Goal: Communication & Community: Share content

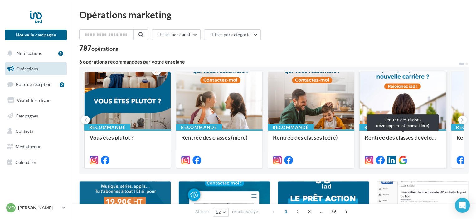
click at [413, 146] on div "Rentrée des classes développement (conseillère)" at bounding box center [403, 140] width 76 height 12
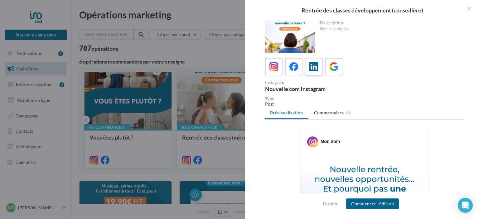
click at [315, 73] on label at bounding box center [314, 67] width 18 height 18
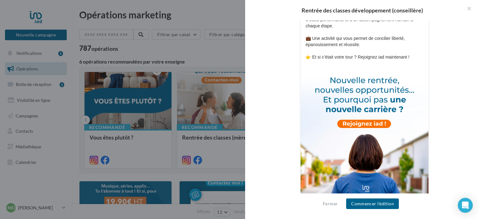
scroll to position [206, 0]
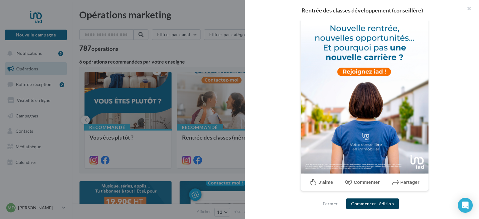
click at [364, 204] on button "Commencer l'édition" at bounding box center [372, 204] width 53 height 11
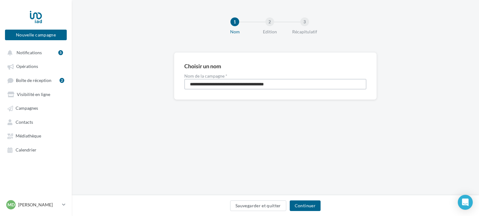
drag, startPoint x: 282, startPoint y: 83, endPoint x: 258, endPoint y: 88, distance: 24.0
click at [258, 88] on input "**********" at bounding box center [275, 84] width 182 height 11
type input "**********"
click at [301, 210] on button "Continuer" at bounding box center [305, 206] width 31 height 11
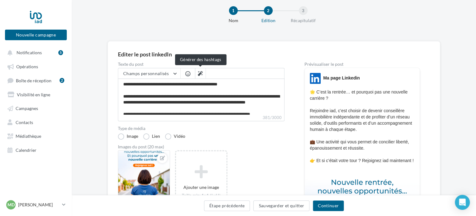
scroll to position [11, 0]
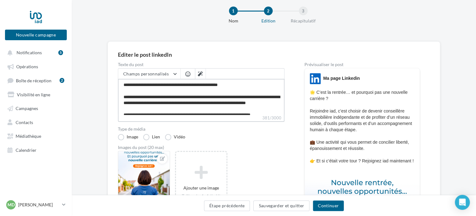
click at [211, 97] on textarea "**********" at bounding box center [201, 97] width 167 height 36
type textarea "**********"
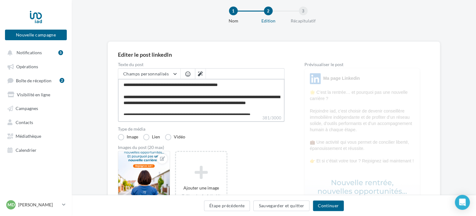
scroll to position [30, 0]
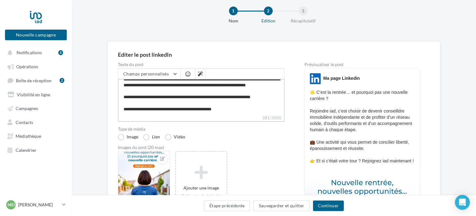
drag, startPoint x: 125, startPoint y: 87, endPoint x: 280, endPoint y: 134, distance: 162.2
click at [280, 134] on div "**********" at bounding box center [201, 202] width 167 height 281
type textarea "**********"
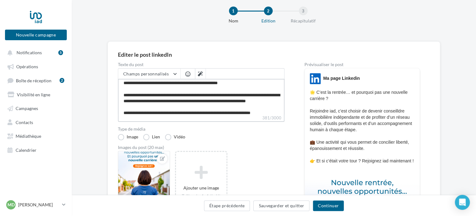
scroll to position [0, 0]
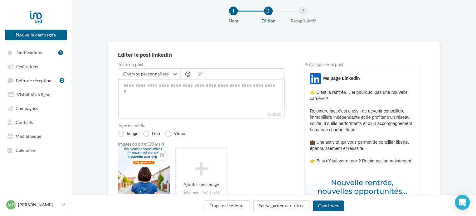
paste textarea "**********"
type textarea "**********"
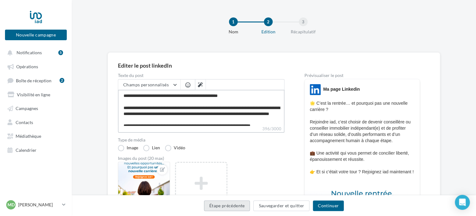
type textarea "**********"
click at [240, 205] on button "Étape précédente" at bounding box center [227, 206] width 46 height 11
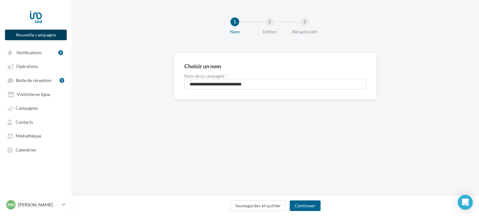
click at [35, 39] on button "Nouvelle campagne" at bounding box center [36, 35] width 62 height 11
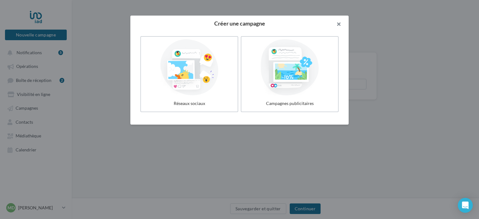
click at [336, 22] on button "button" at bounding box center [336, 25] width 25 height 19
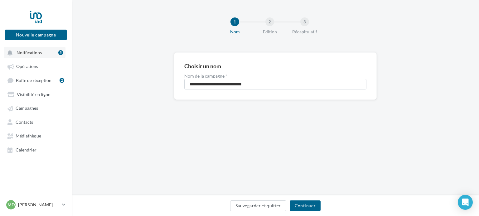
click at [36, 55] on span "Notifications" at bounding box center [29, 52] width 25 height 5
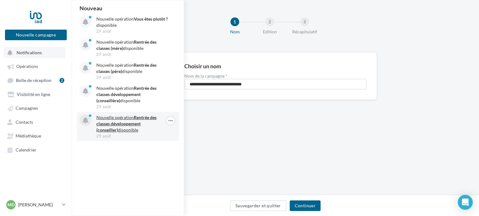
click at [125, 116] on p "Nouvelle opération Rentrée des classes développement (conseiller) disponible" at bounding box center [132, 124] width 72 height 19
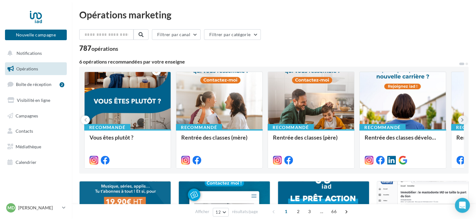
click at [460, 118] on button at bounding box center [462, 120] width 9 height 9
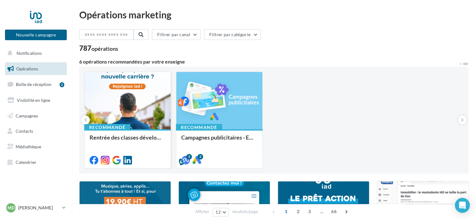
click at [148, 100] on div at bounding box center [128, 101] width 86 height 58
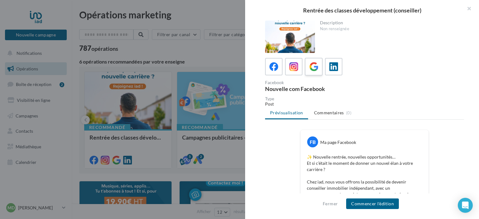
click at [312, 71] on span at bounding box center [314, 67] width 9 height 10
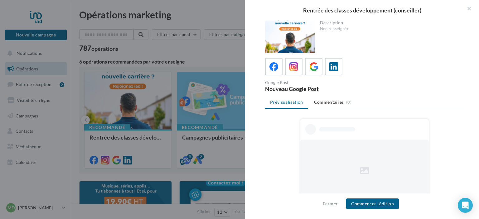
click at [342, 63] on div at bounding box center [364, 66] width 199 height 17
click at [339, 65] on label at bounding box center [334, 67] width 18 height 18
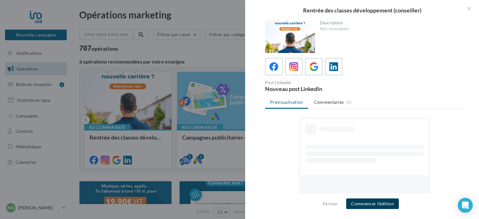
click at [373, 200] on button "Commencer l'édition" at bounding box center [372, 204] width 53 height 11
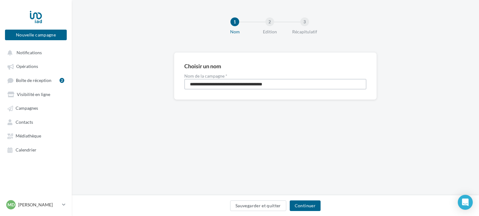
drag, startPoint x: 282, startPoint y: 82, endPoint x: 257, endPoint y: 90, distance: 26.2
click at [257, 90] on div "**********" at bounding box center [275, 75] width 203 height 47
type input "**********"
click at [311, 209] on button "Continuer" at bounding box center [305, 206] width 31 height 11
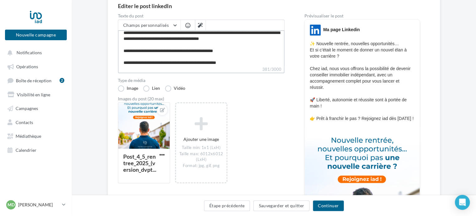
scroll to position [24, 0]
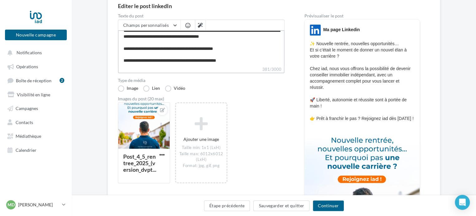
drag, startPoint x: 124, startPoint y: 36, endPoint x: 302, endPoint y: 72, distance: 182.4
click at [302, 72] on div "**********" at bounding box center [274, 158] width 312 height 288
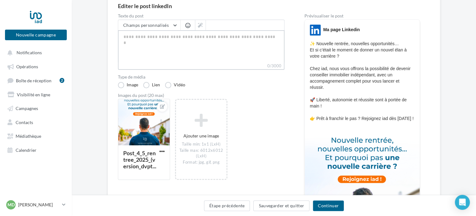
scroll to position [0, 0]
paste textarea "**********"
type textarea "**********"
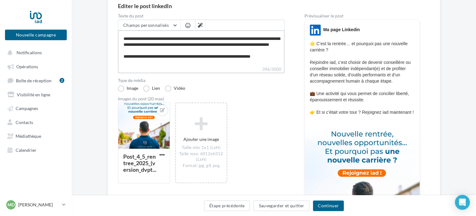
scroll to position [29, 0]
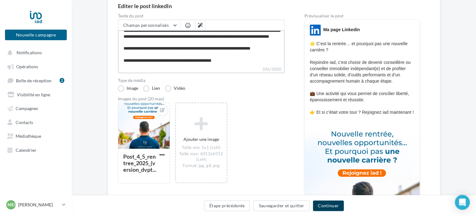
type textarea "**********"
click at [327, 207] on button "Continuer" at bounding box center [328, 206] width 31 height 11
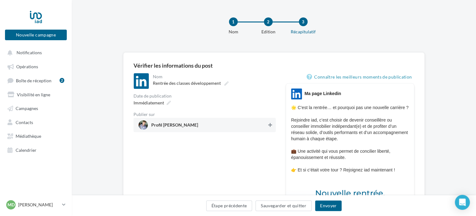
click at [272, 125] on icon at bounding box center [270, 125] width 4 height 4
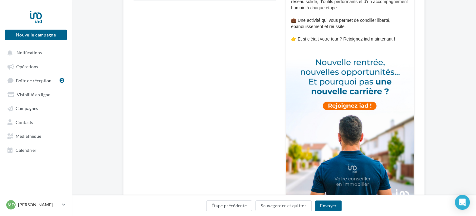
scroll to position [206, 0]
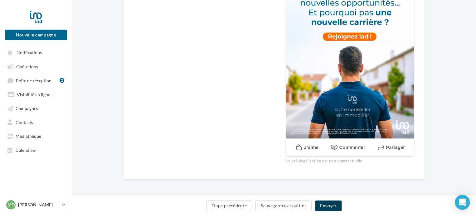
click at [323, 206] on button "Envoyer" at bounding box center [328, 206] width 27 height 11
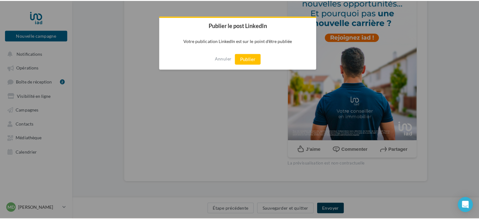
scroll to position [203, 0]
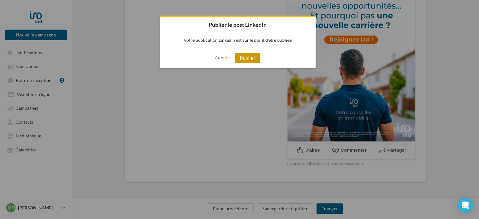
click at [246, 61] on button "Publier" at bounding box center [248, 58] width 26 height 11
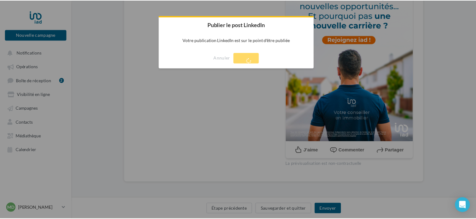
scroll to position [10, 0]
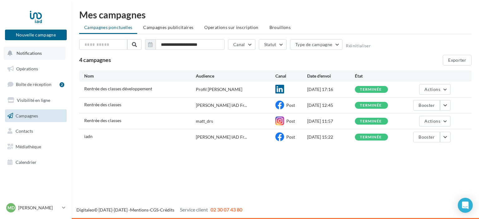
click at [54, 51] on button "Notifications" at bounding box center [35, 53] width 62 height 13
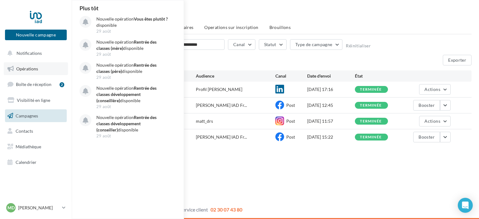
click at [46, 72] on link "Opérations" at bounding box center [36, 68] width 64 height 13
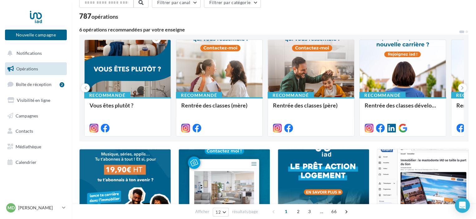
scroll to position [34, 0]
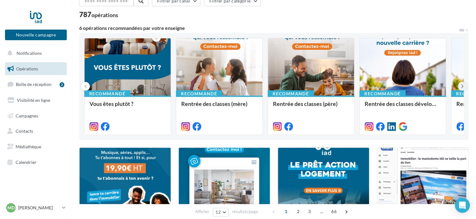
click at [462, 88] on icon at bounding box center [462, 86] width 3 height 6
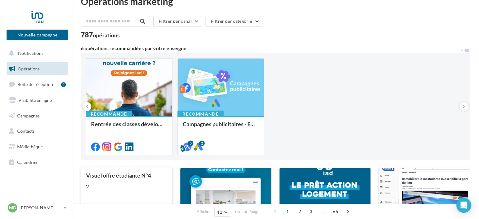
scroll to position [7, 0]
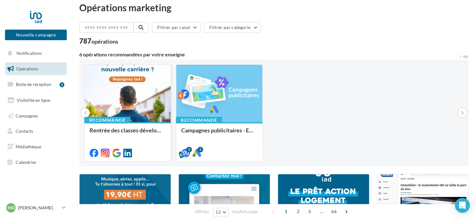
click at [130, 90] on div at bounding box center [128, 94] width 86 height 58
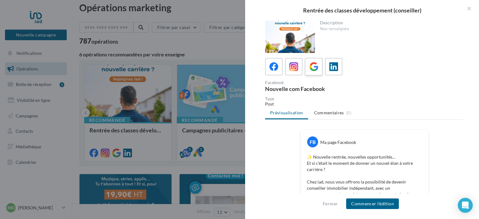
click at [316, 67] on icon at bounding box center [314, 66] width 9 height 9
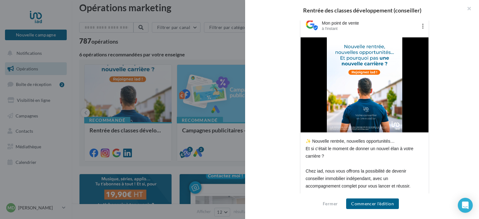
scroll to position [152, 0]
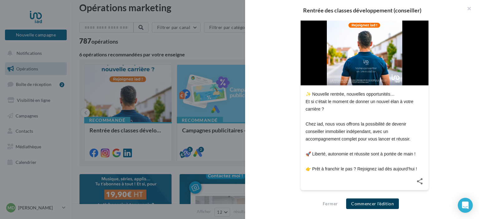
click at [364, 202] on button "Commencer l'édition" at bounding box center [372, 204] width 53 height 11
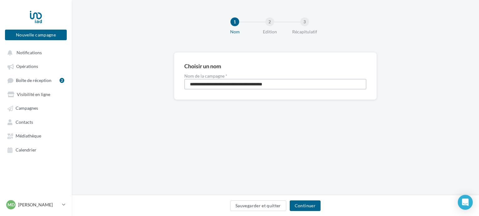
drag, startPoint x: 297, startPoint y: 86, endPoint x: 259, endPoint y: 88, distance: 38.5
click at [259, 88] on input "**********" at bounding box center [275, 84] width 182 height 11
type input "**********"
click at [303, 208] on button "Continuer" at bounding box center [305, 206] width 31 height 11
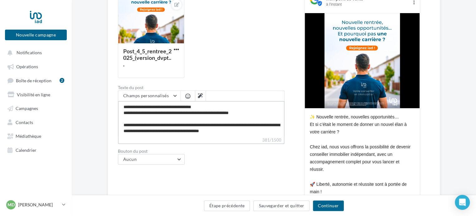
scroll to position [24, 0]
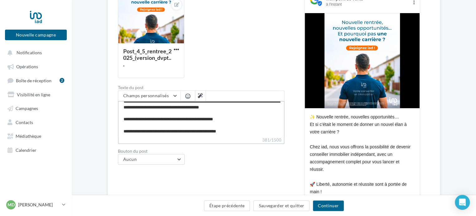
drag, startPoint x: 122, startPoint y: 106, endPoint x: 274, endPoint y: 148, distance: 157.0
click at [274, 148] on div "Type de communication Actualité Evénement Media du post Post_4_5_rentree_2025_(…" at bounding box center [201, 106] width 167 height 277
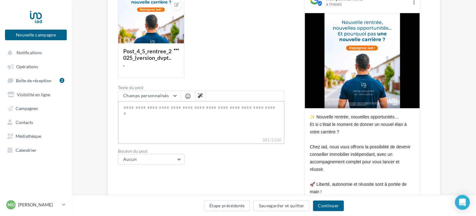
scroll to position [0, 0]
paste textarea "**********"
type textarea "**********"
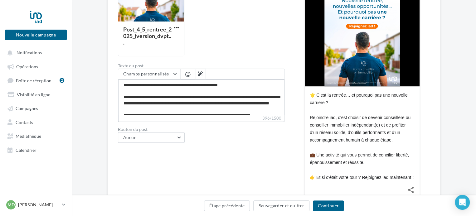
scroll to position [131, 0]
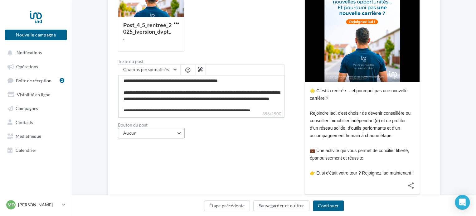
type textarea "**********"
click at [171, 134] on button "Aucun" at bounding box center [151, 133] width 67 height 11
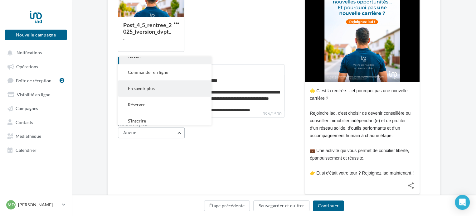
scroll to position [29, 0]
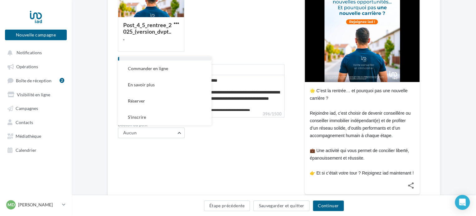
click at [214, 152] on div "Type de communication Actualité Evénement Media du post Post_4_5_rentree_2025_(…" at bounding box center [201, 73] width 167 height 262
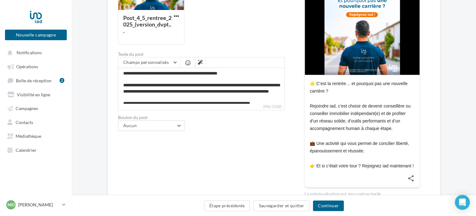
scroll to position [166, 0]
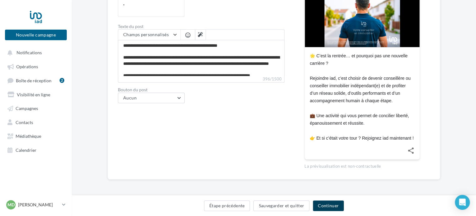
click at [326, 202] on button "Continuer" at bounding box center [328, 206] width 31 height 11
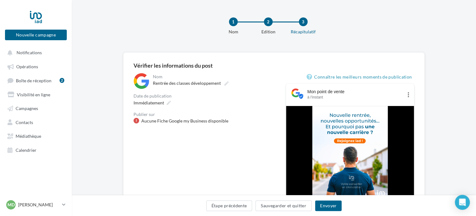
click at [205, 122] on div "Aucune Fiche Google my Business disponible" at bounding box center [184, 121] width 87 height 6
click at [328, 208] on button "Envoyer" at bounding box center [328, 206] width 27 height 11
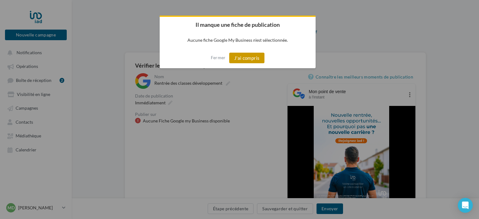
click at [245, 58] on button "J'ai compris" at bounding box center [247, 58] width 36 height 11
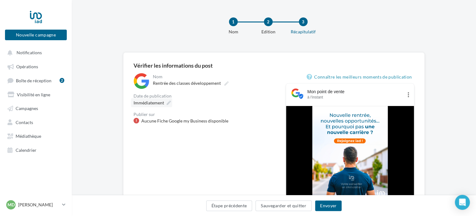
click at [169, 104] on icon at bounding box center [169, 103] width 4 height 4
click at [198, 96] on div "Date de publication" at bounding box center [205, 96] width 142 height 4
click at [222, 84] on label "Rentrée des classes développement" at bounding box center [190, 83] width 80 height 9
click at [208, 84] on input "**********" at bounding box center [180, 84] width 55 height 11
click at [214, 105] on div "Immédiatement" at bounding box center [205, 102] width 142 height 9
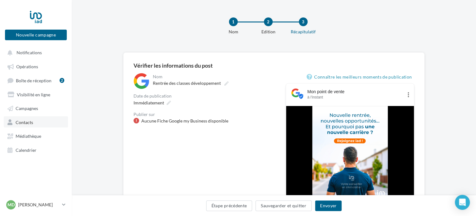
click at [43, 121] on link "Contacts" at bounding box center [36, 121] width 64 height 11
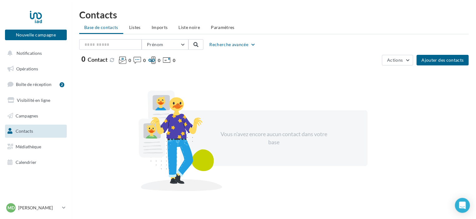
scroll to position [13, 0]
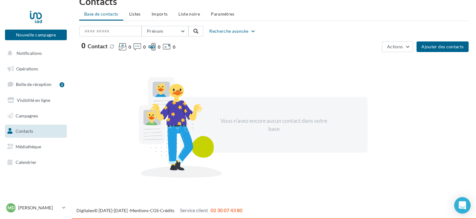
click at [465, 200] on div "Open Intercom Messenger" at bounding box center [462, 206] width 17 height 17
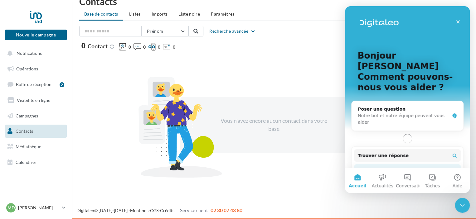
scroll to position [0, 0]
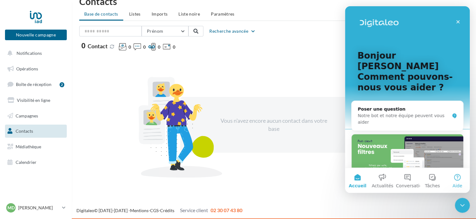
click at [460, 178] on button "Aide" at bounding box center [457, 180] width 25 height 25
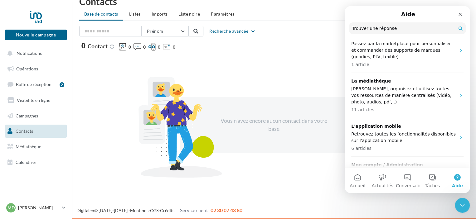
scroll to position [312, 0]
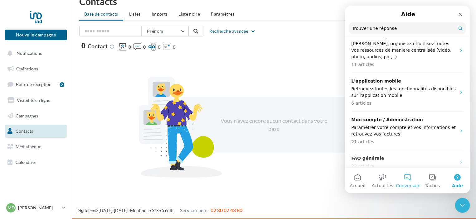
click at [403, 179] on button "Conversations" at bounding box center [407, 180] width 25 height 25
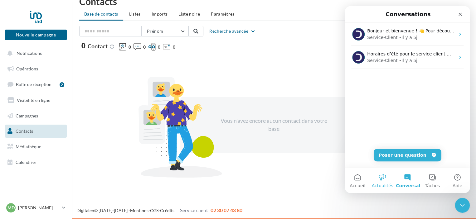
click at [378, 179] on button "Actualités" at bounding box center [382, 180] width 25 height 25
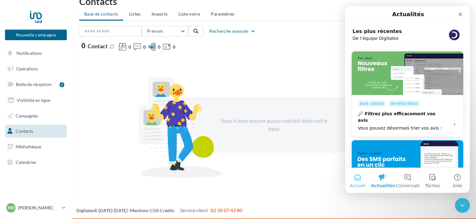
click at [361, 179] on button "Accueil" at bounding box center [357, 180] width 25 height 25
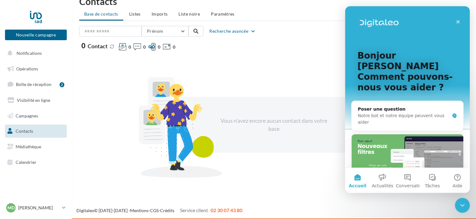
scroll to position [0, 0]
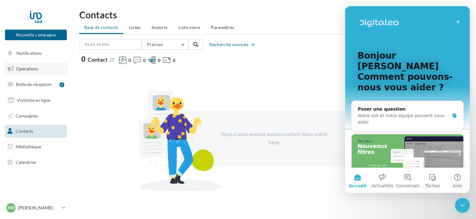
click at [42, 72] on link "Opérations" at bounding box center [36, 68] width 64 height 13
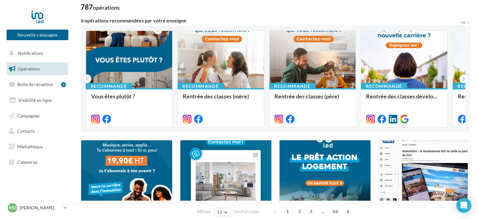
scroll to position [64, 0]
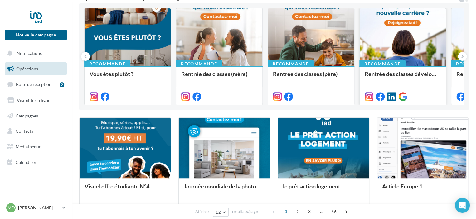
click at [413, 48] on div at bounding box center [403, 37] width 86 height 58
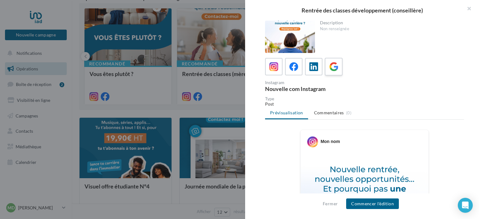
click at [338, 65] on div at bounding box center [334, 67] width 12 height 12
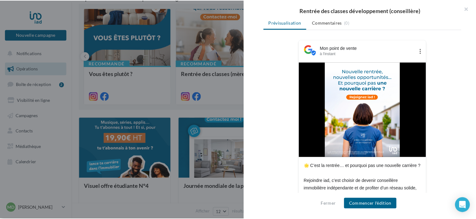
scroll to position [0, 0]
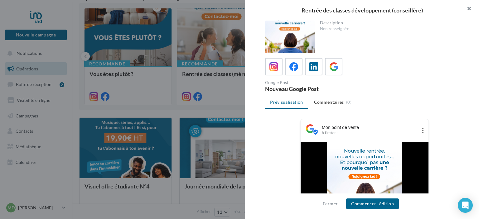
click at [466, 7] on button "button" at bounding box center [466, 9] width 25 height 19
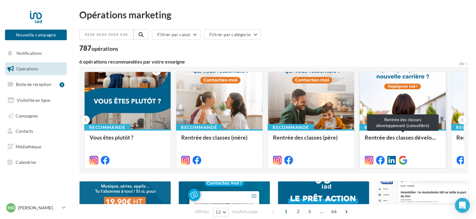
click at [413, 145] on div "Rentrée des classes développement (conseillère)" at bounding box center [403, 140] width 76 height 12
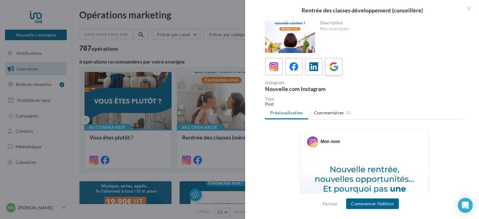
click at [334, 70] on icon at bounding box center [334, 66] width 9 height 9
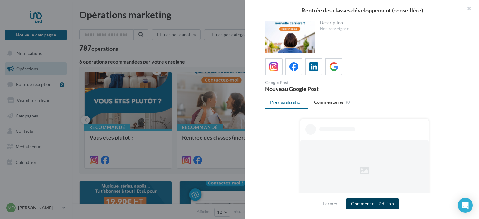
click at [384, 205] on button "Commencer l'édition" at bounding box center [372, 204] width 53 height 11
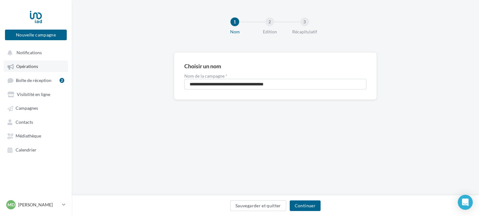
click at [45, 65] on link "Opérations" at bounding box center [36, 66] width 64 height 11
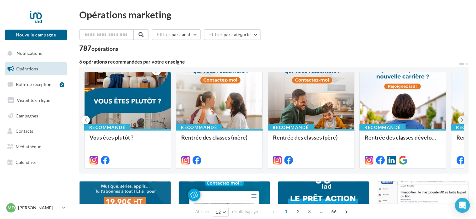
click at [463, 120] on icon at bounding box center [462, 120] width 3 height 6
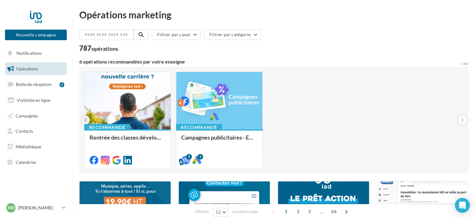
click at [85, 120] on icon at bounding box center [85, 120] width 3 height 6
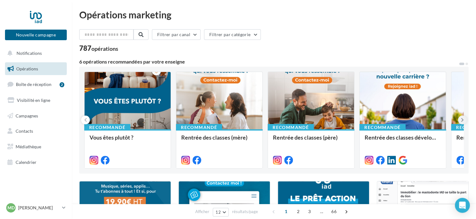
click at [462, 121] on icon at bounding box center [462, 120] width 3 height 6
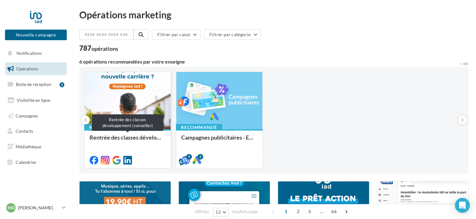
click at [125, 142] on div "Rentrée des classes développement (conseiller)" at bounding box center [128, 140] width 76 height 12
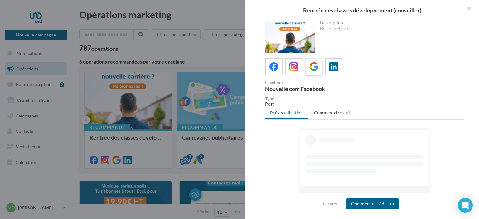
click at [317, 66] on icon at bounding box center [314, 66] width 9 height 9
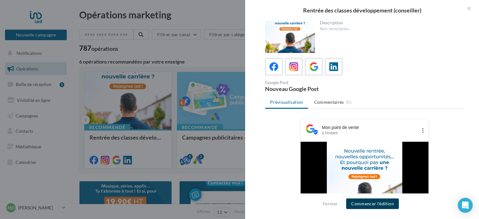
click at [380, 207] on button "Commencer l'édition" at bounding box center [372, 204] width 53 height 11
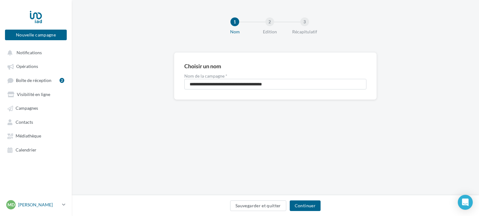
click at [40, 207] on p "[PERSON_NAME]" at bounding box center [39, 205] width 42 height 6
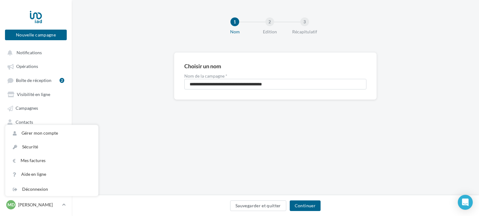
click at [99, 67] on div "**********" at bounding box center [276, 85] width 408 height 67
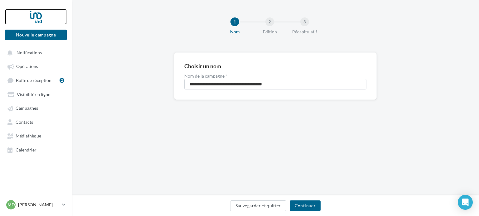
click at [43, 18] on div at bounding box center [36, 17] width 50 height 16
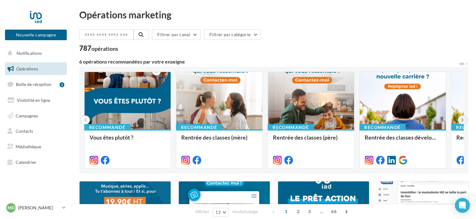
click at [461, 119] on icon at bounding box center [462, 120] width 3 height 6
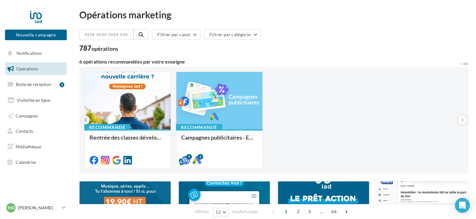
click at [84, 116] on button at bounding box center [85, 120] width 9 height 9
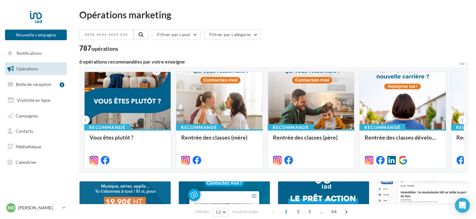
click at [306, 43] on div "Filtrer par canal Filtrer par catégorie 787 opérations" at bounding box center [273, 40] width 389 height 22
click at [41, 91] on link "Boîte de réception 2" at bounding box center [36, 84] width 64 height 13
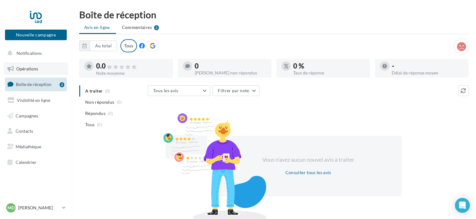
click at [35, 66] on span "Opérations" at bounding box center [27, 68] width 22 height 5
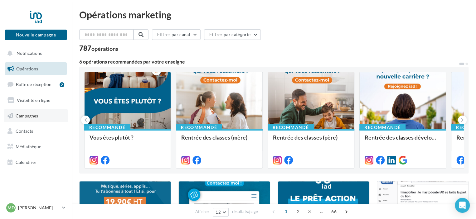
click at [31, 120] on link "Campagnes" at bounding box center [36, 116] width 64 height 13
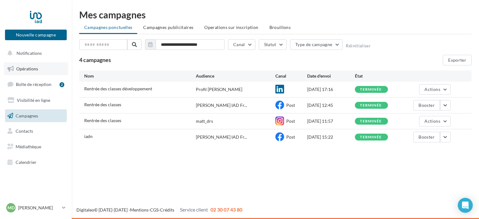
click at [31, 62] on link "Opérations" at bounding box center [36, 68] width 64 height 13
